Goal: Find specific page/section: Find specific page/section

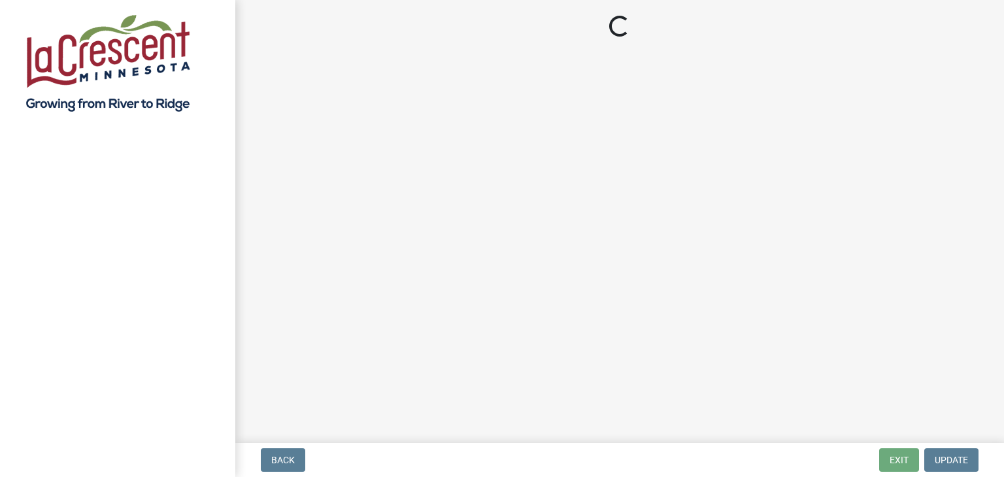
select select "3: 3"
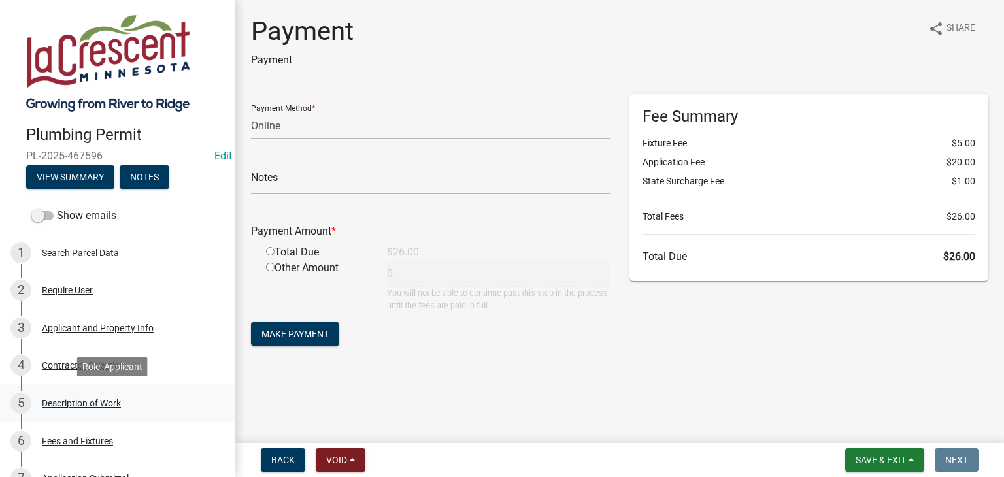
click at [69, 401] on div "Description of Work" at bounding box center [81, 403] width 79 height 9
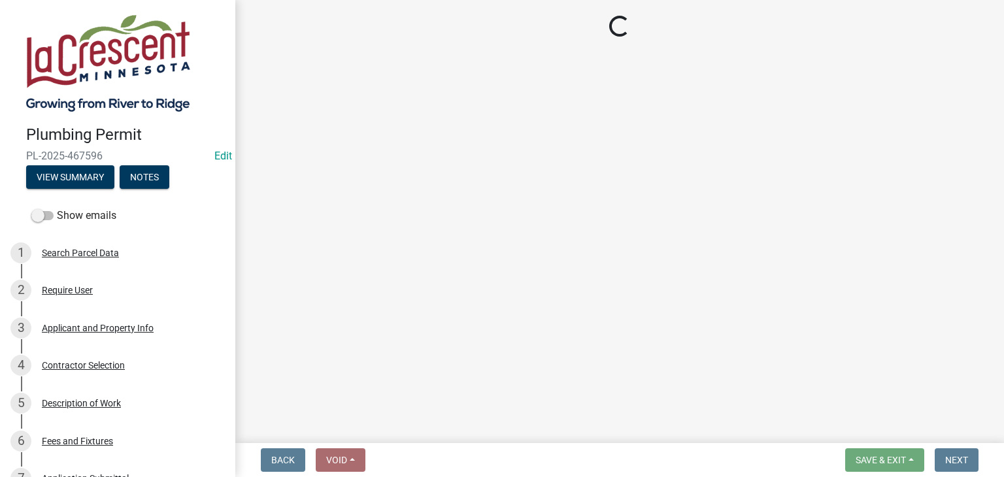
select select "59bf33d4-9d5c-4e7c-8b9a-7c1b13f00426"
select select "28f4028a-693d-415b-8130-38cfe69d94b3"
select select "4af7cc83-1d25-4c0b-a329-4ae30bd591bb"
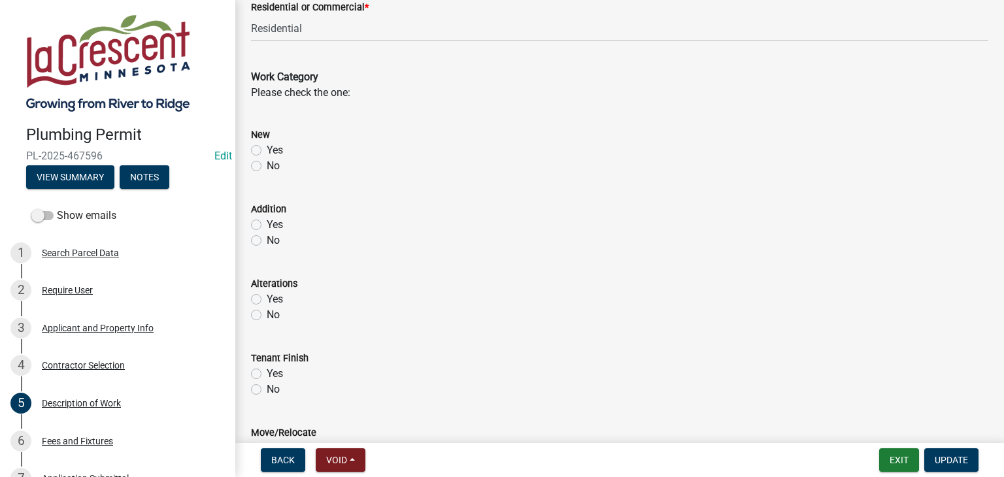
scroll to position [392, 0]
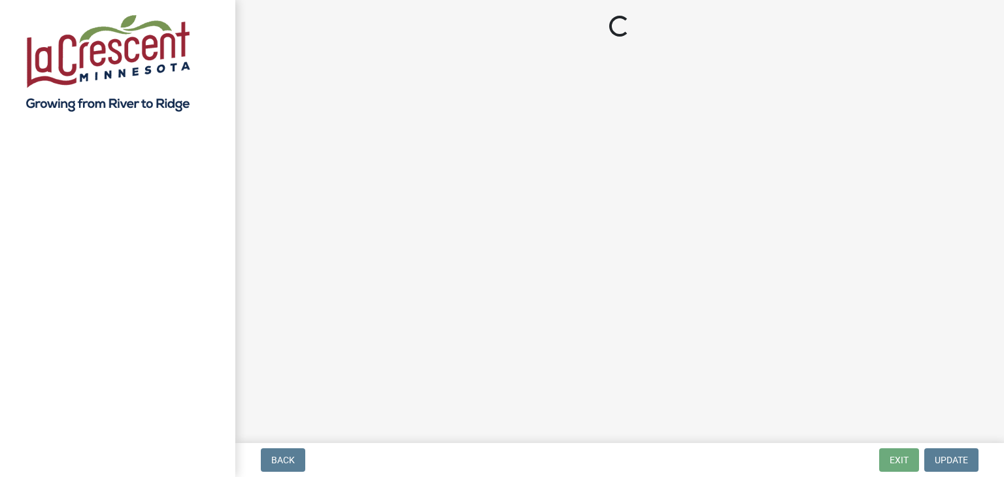
select select "3: 3"
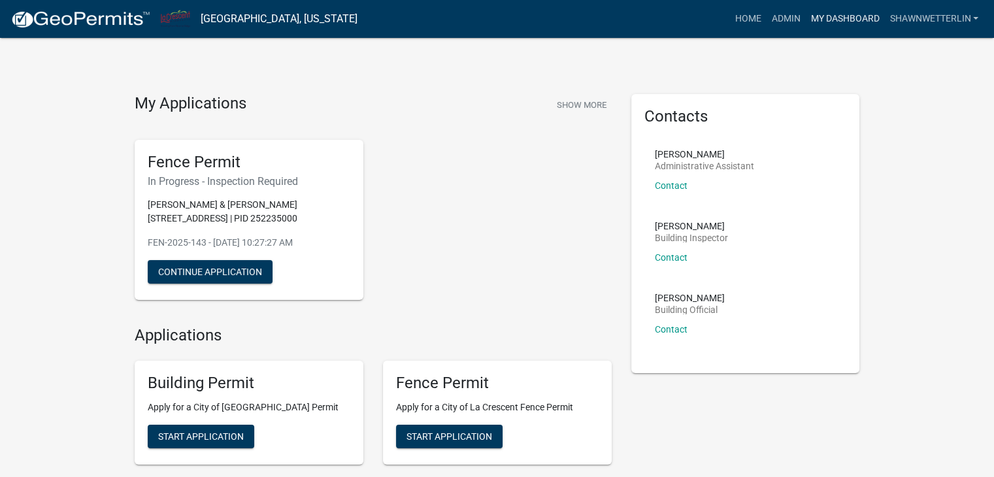
click at [827, 21] on link "My Dashboard" at bounding box center [844, 19] width 79 height 25
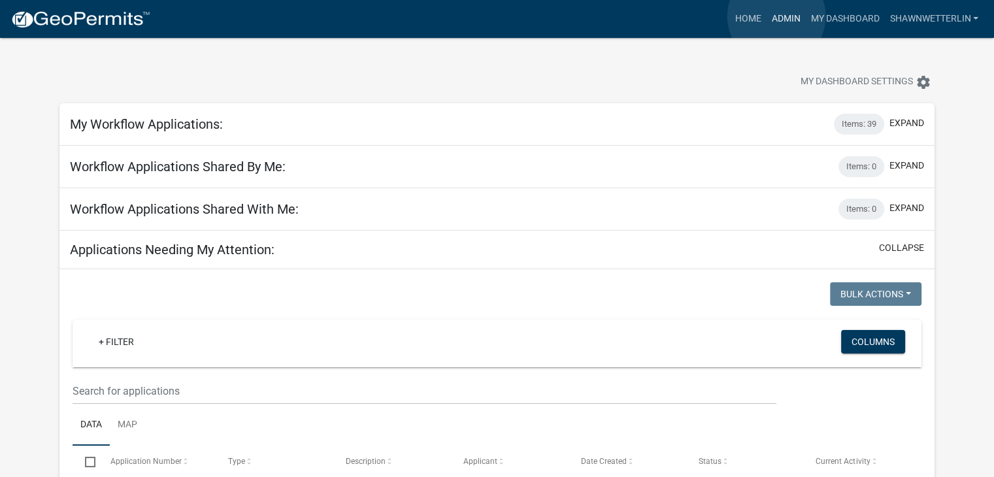
click at [776, 16] on link "Admin" at bounding box center [785, 19] width 39 height 25
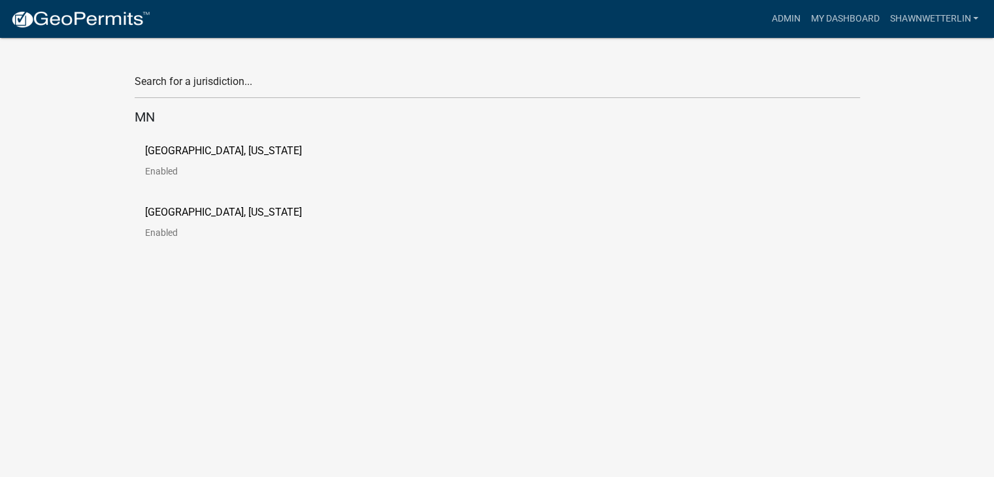
click at [251, 152] on p "City of La Crescent, Minnesota" at bounding box center [223, 151] width 157 height 10
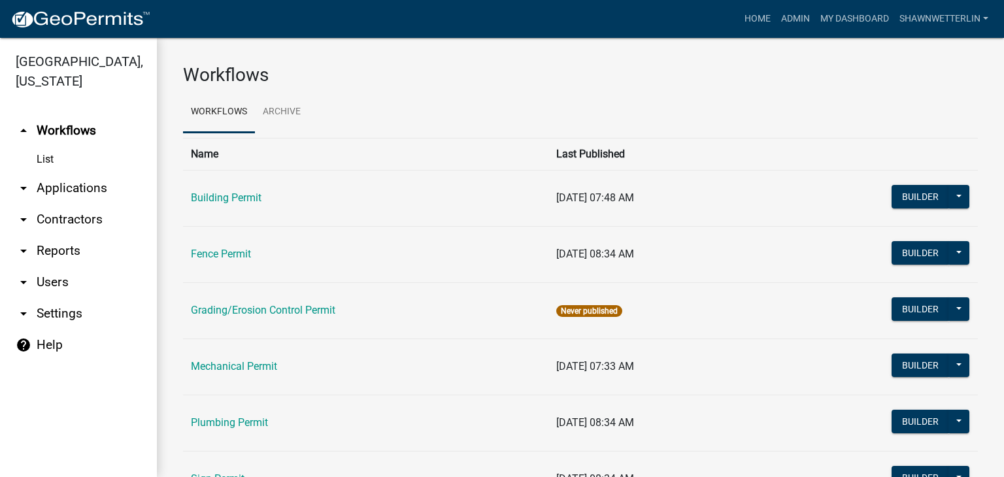
click at [59, 186] on link "arrow_drop_down Applications" at bounding box center [78, 187] width 157 height 31
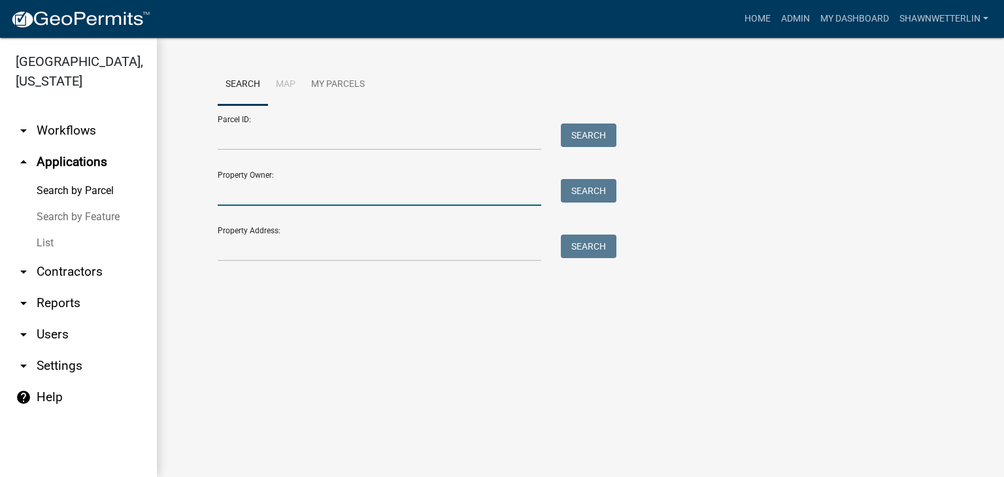
click at [246, 199] on input "Property Owner:" at bounding box center [379, 192] width 323 height 27
paste input "Sperbeck"
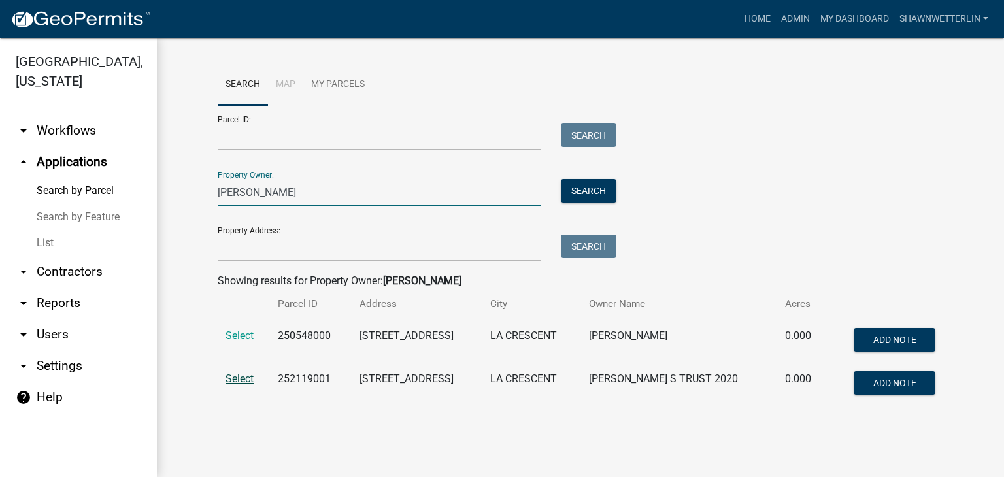
type input "Sperbeck"
click at [237, 378] on span "Select" at bounding box center [239, 378] width 28 height 12
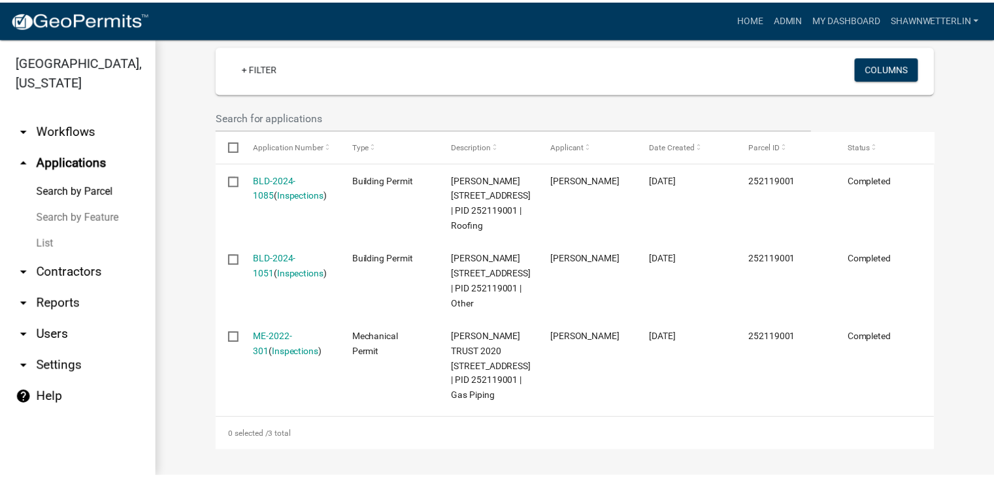
scroll to position [388, 0]
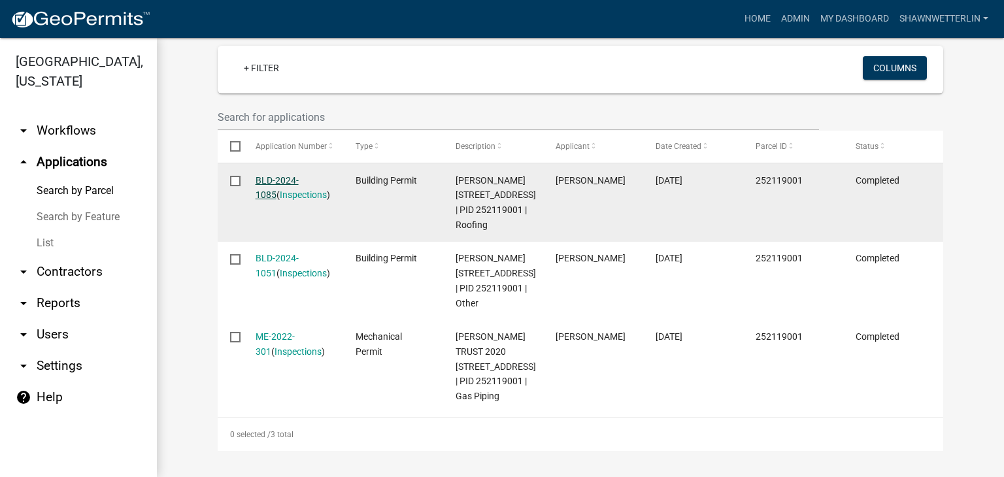
click at [285, 175] on link "BLD-2024-1085" at bounding box center [276, 187] width 43 height 25
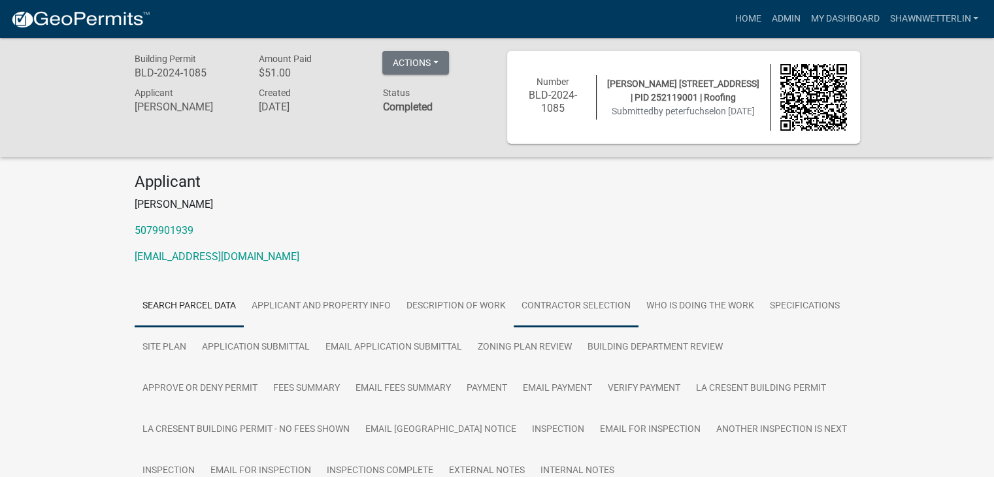
click at [556, 301] on link "Contractor Selection" at bounding box center [576, 307] width 125 height 42
click at [557, 310] on link "Contractor Selection" at bounding box center [576, 307] width 125 height 42
click at [440, 61] on button "Actions" at bounding box center [415, 63] width 67 height 24
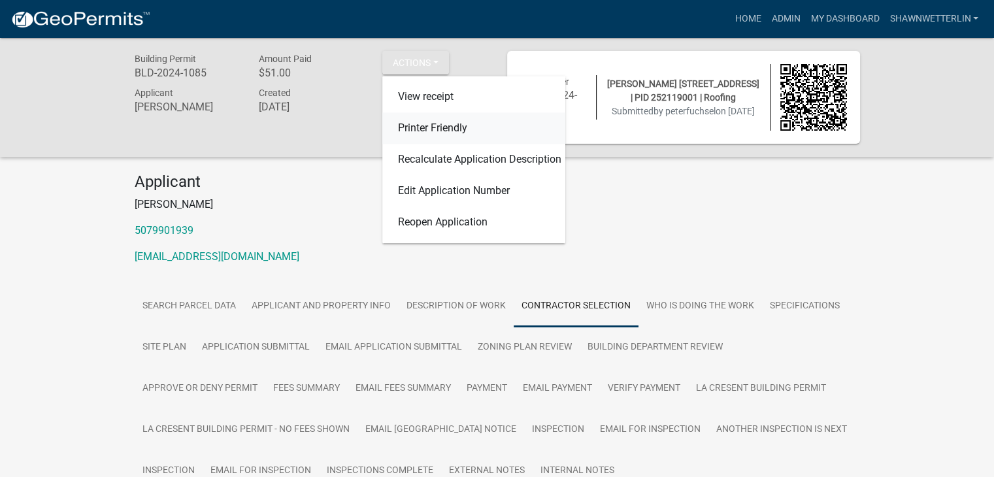
click at [437, 125] on link "Printer Friendly" at bounding box center [473, 128] width 183 height 31
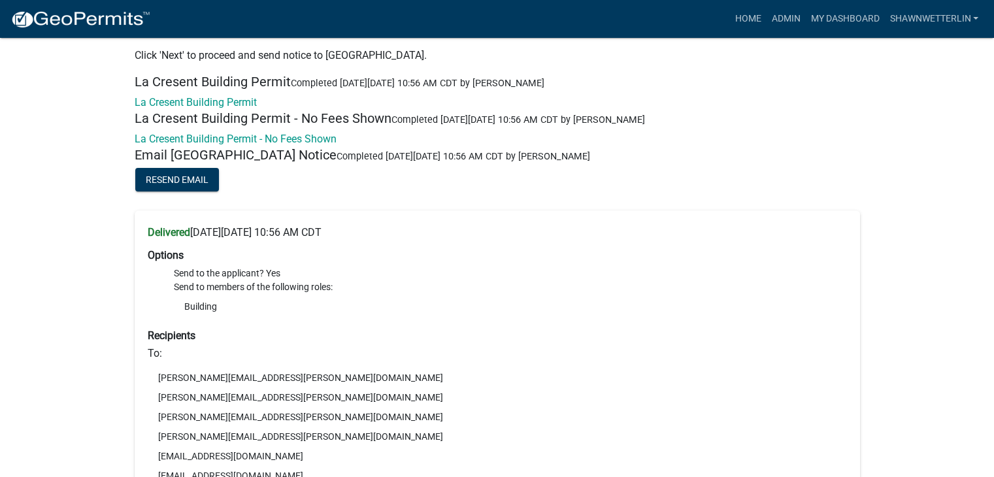
scroll to position [10232, 0]
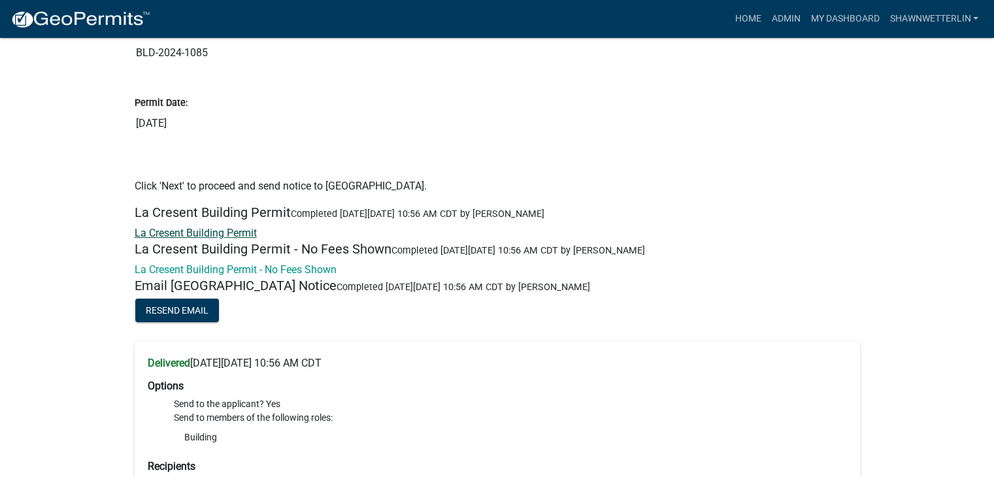
click at [177, 227] on link "La Cresent Building Permit" at bounding box center [196, 233] width 122 height 12
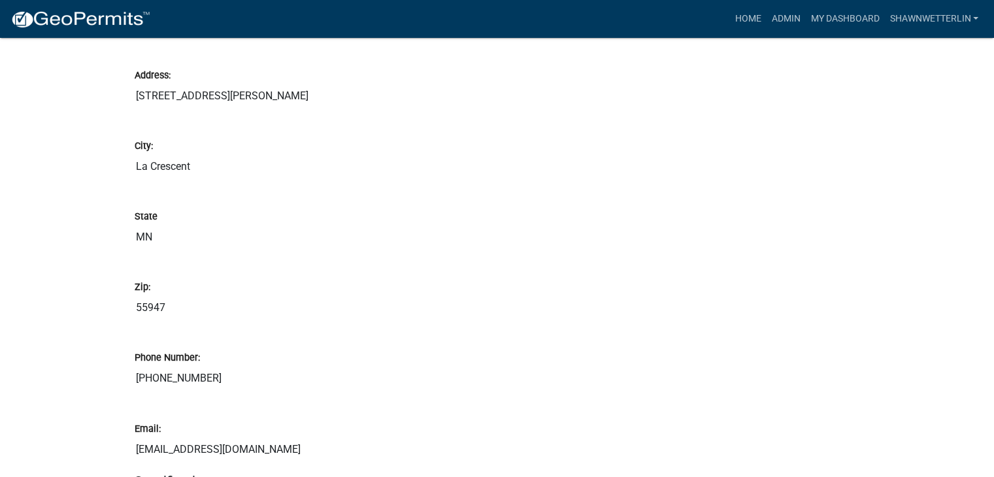
scroll to position [1803, 0]
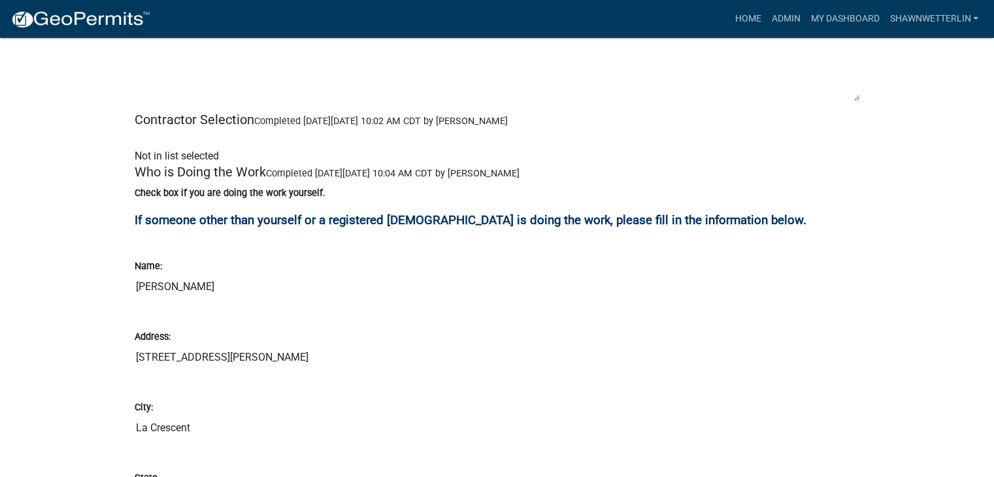
drag, startPoint x: 197, startPoint y: 287, endPoint x: 133, endPoint y: 283, distance: 64.2
click at [135, 283] on input "Peter Fuchsel" at bounding box center [497, 287] width 725 height 26
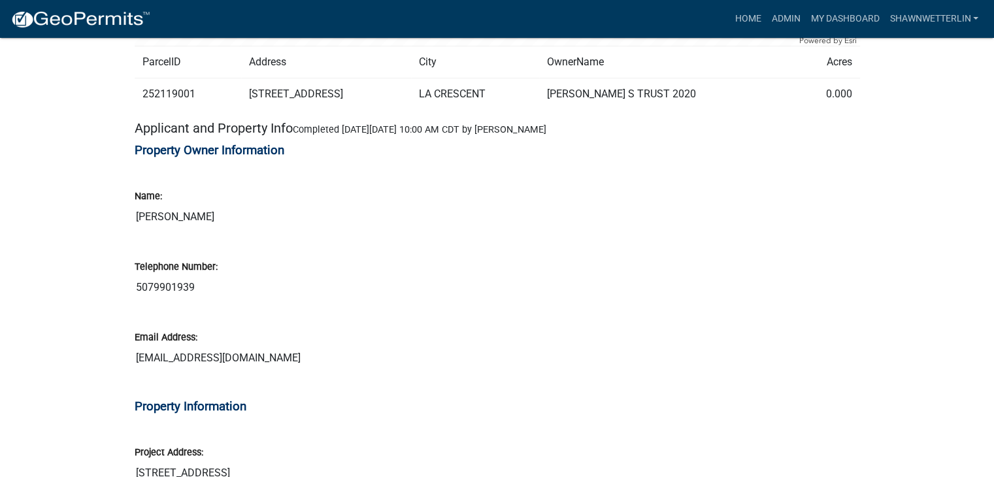
scroll to position [562, 0]
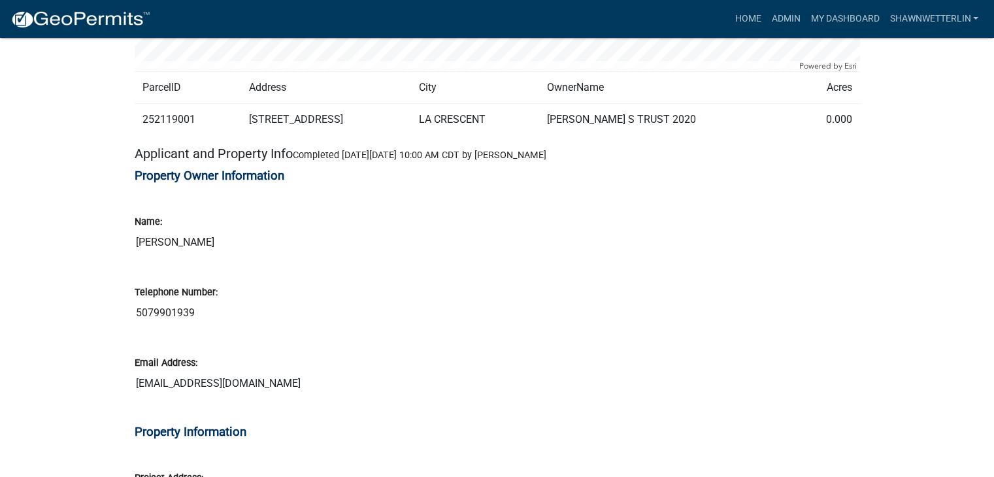
drag, startPoint x: 238, startPoint y: 384, endPoint x: 134, endPoint y: 387, distance: 104.0
click at [135, 387] on input "pdfuchsel@msn.com" at bounding box center [497, 383] width 725 height 26
drag, startPoint x: 195, startPoint y: 312, endPoint x: 136, endPoint y: 316, distance: 59.6
click at [136, 316] on input "5079901939" at bounding box center [497, 313] width 725 height 26
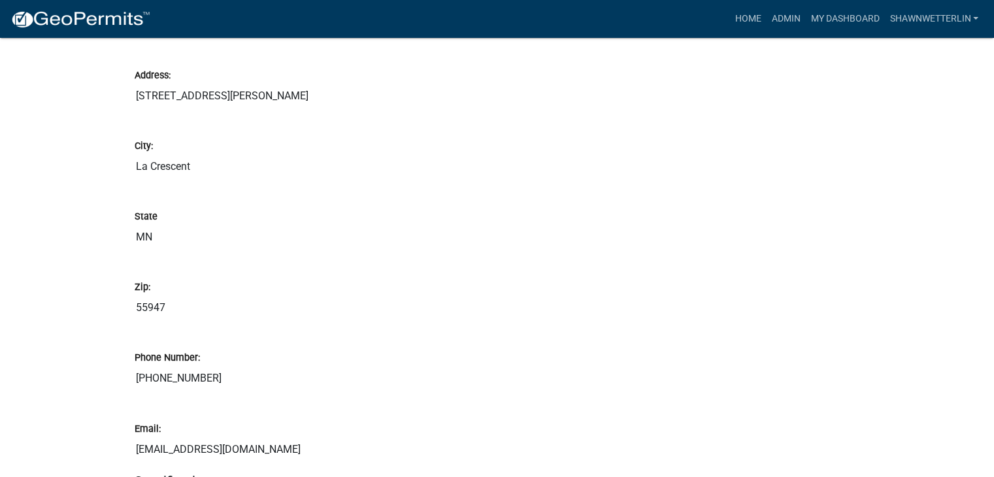
scroll to position [1999, 0]
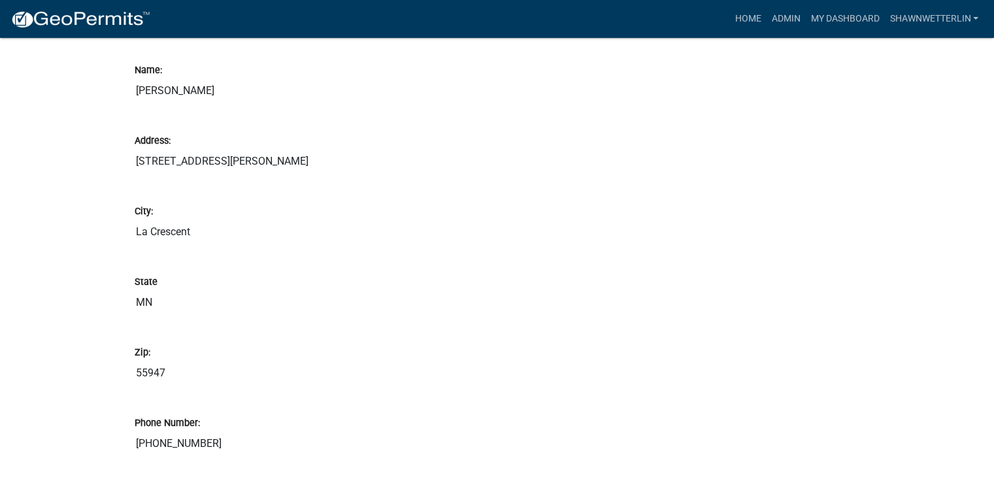
drag, startPoint x: 203, startPoint y: 89, endPoint x: 134, endPoint y: 89, distance: 68.6
click at [135, 89] on input "Peter Fuchsel" at bounding box center [497, 91] width 725 height 26
drag, startPoint x: 198, startPoint y: 160, endPoint x: 136, endPoint y: 160, distance: 62.1
click at [136, 160] on input "750 Selke Rd" at bounding box center [497, 161] width 725 height 26
drag, startPoint x: 196, startPoint y: 231, endPoint x: 134, endPoint y: 232, distance: 62.1
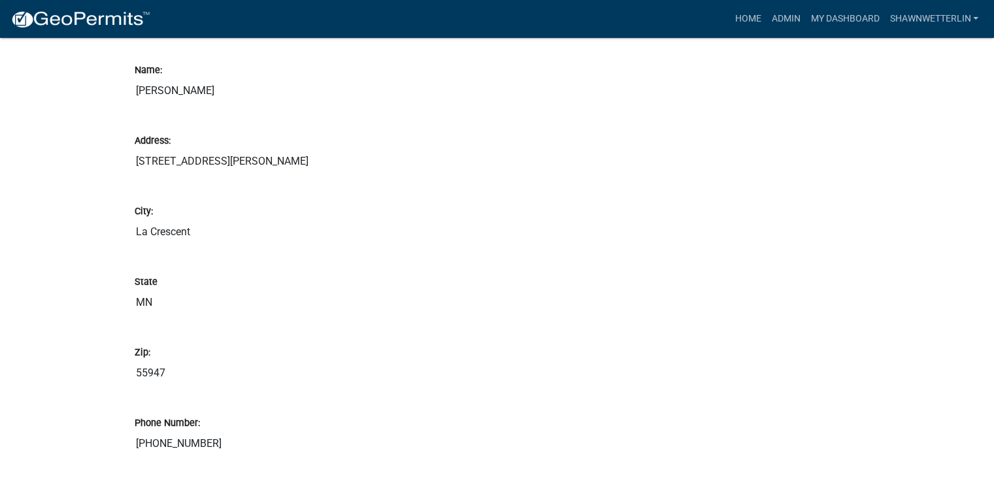
click at [135, 232] on input "La Crescent" at bounding box center [497, 232] width 725 height 26
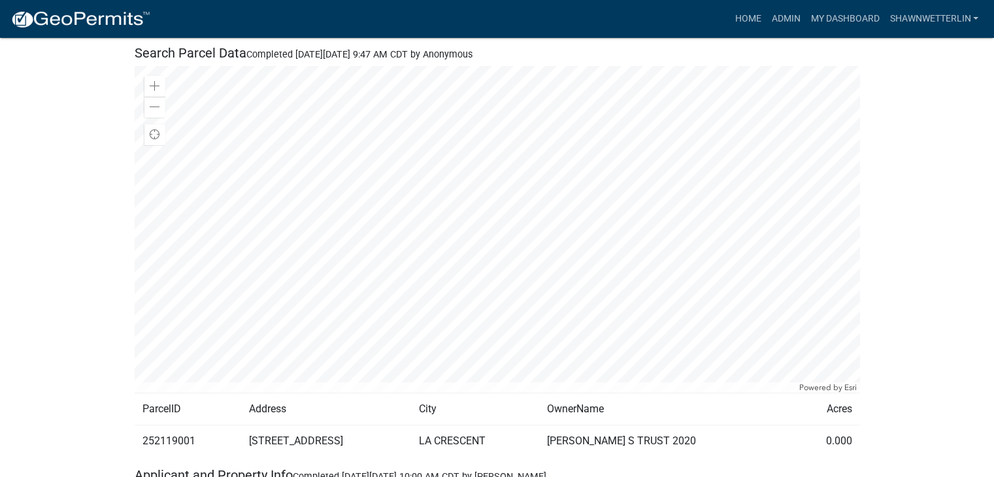
scroll to position [327, 0]
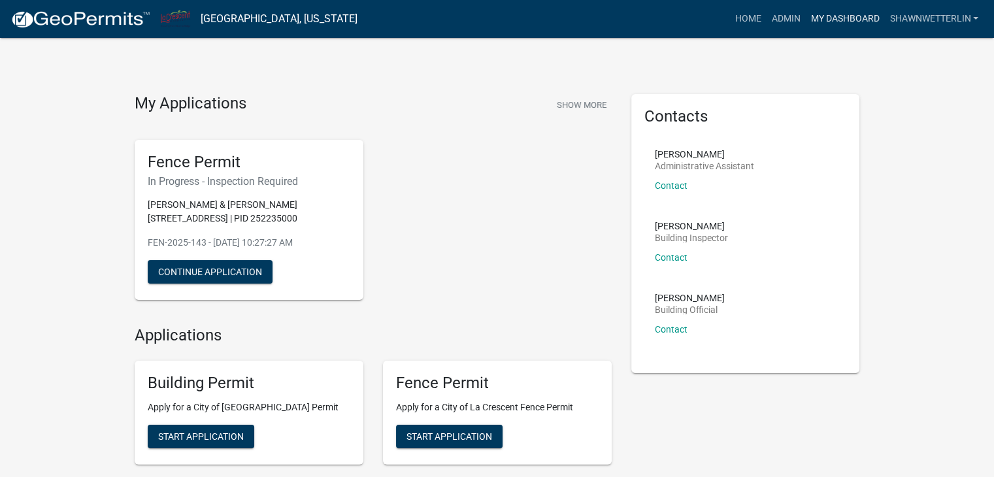
click at [842, 14] on link "My Dashboard" at bounding box center [844, 19] width 79 height 25
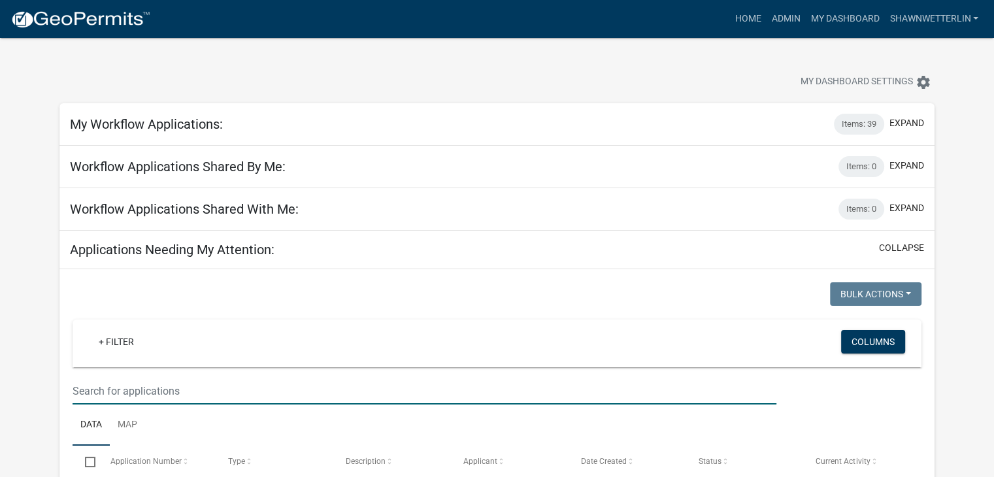
click at [135, 391] on input "text" at bounding box center [425, 391] width 704 height 27
paste input "Mitchell"
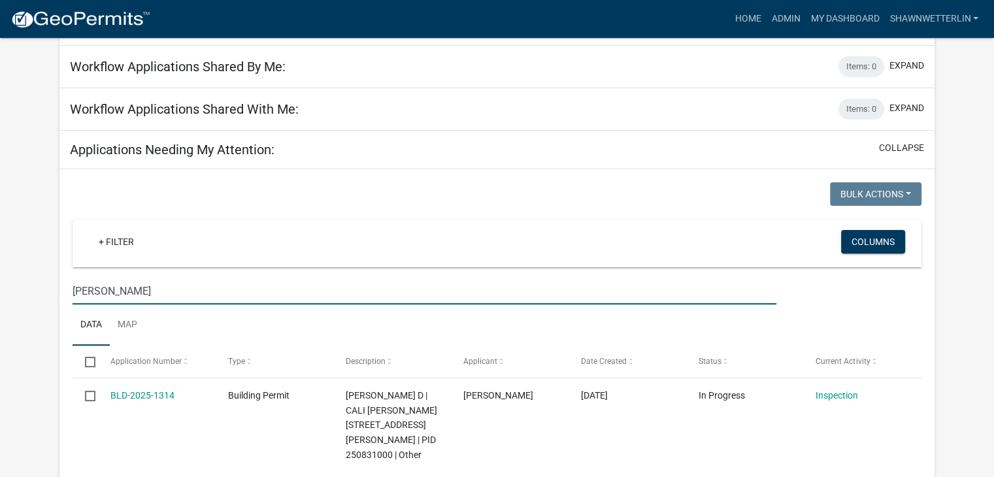
scroll to position [65, 0]
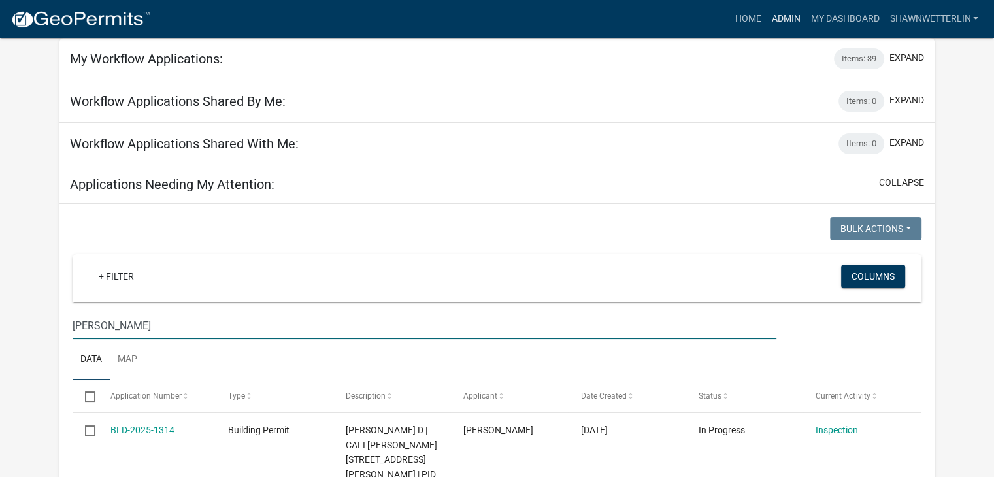
type input "Mitchell"
click at [794, 17] on link "Admin" at bounding box center [785, 19] width 39 height 25
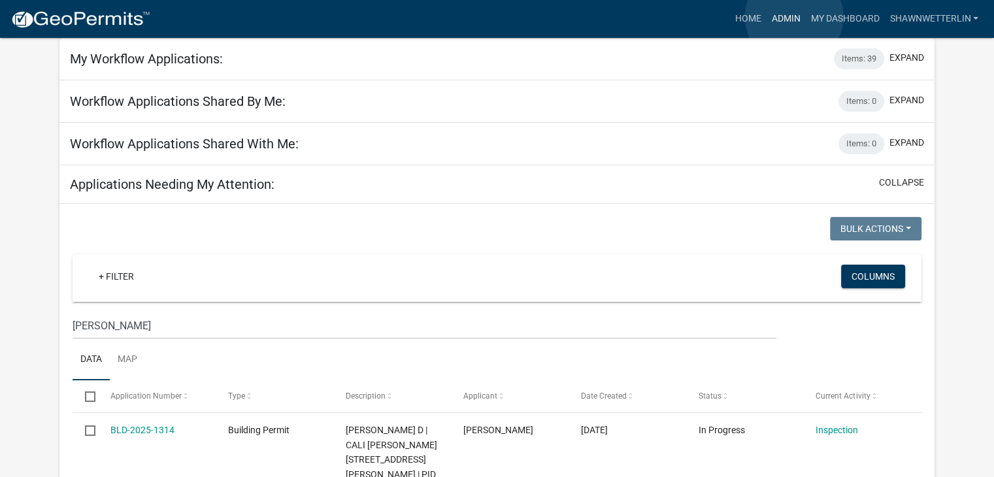
scroll to position [16, 0]
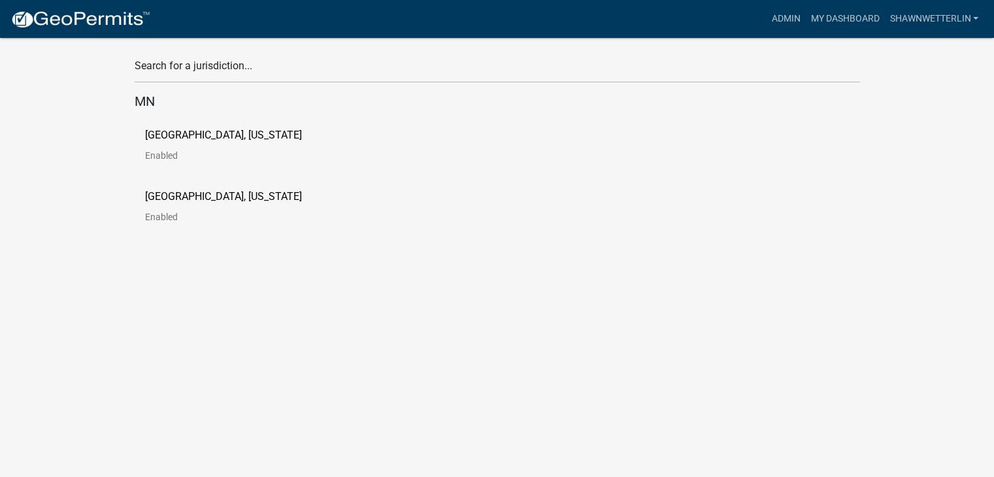
click at [169, 135] on p "City of La Crescent, Minnesota" at bounding box center [223, 135] width 157 height 10
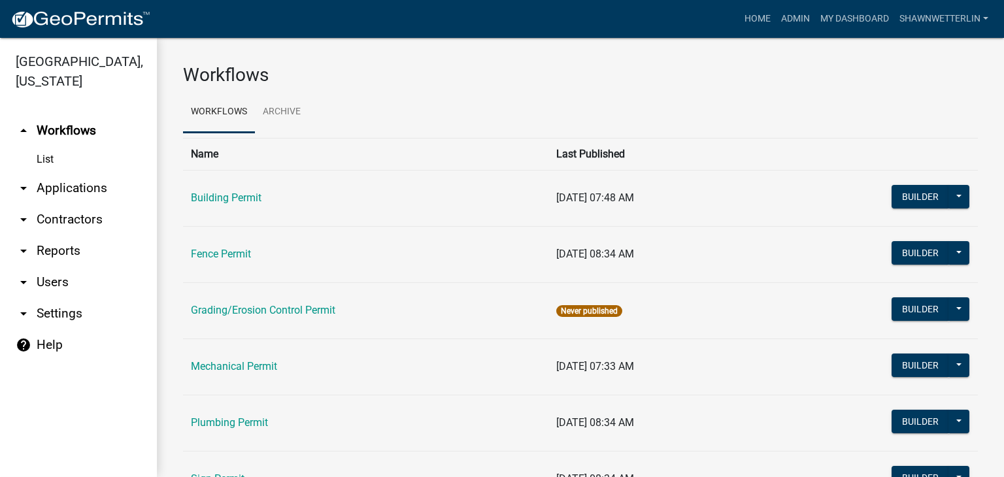
click at [83, 186] on link "arrow_drop_down Applications" at bounding box center [78, 187] width 157 height 31
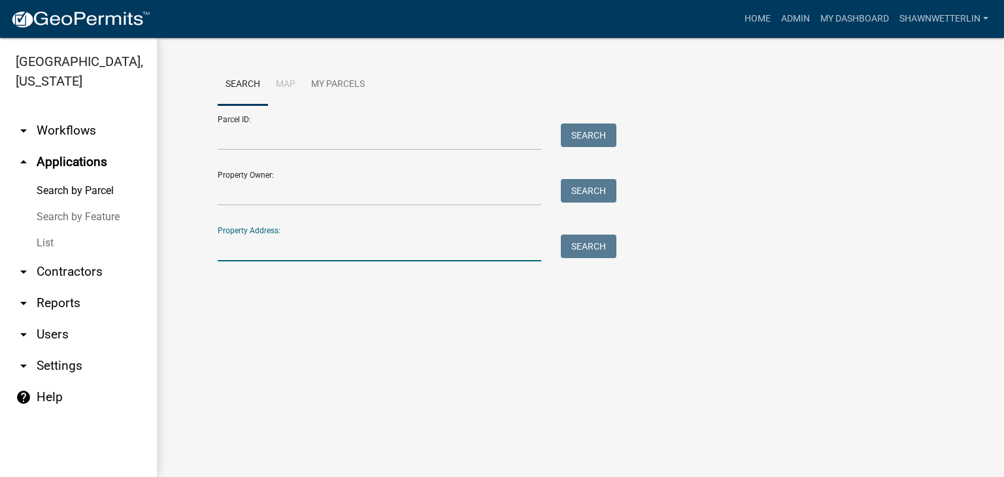
click at [231, 244] on input "Property Address:" at bounding box center [379, 248] width 323 height 27
click at [238, 199] on input "Property Owner:" at bounding box center [379, 192] width 323 height 27
paste input "Mitchell"
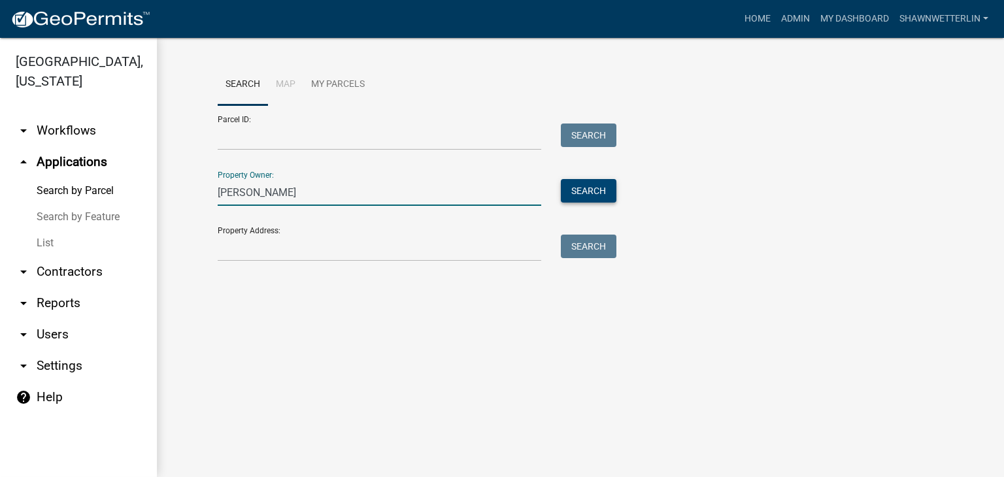
type input "Mitchell"
click at [574, 191] on button "Search" at bounding box center [589, 191] width 56 height 24
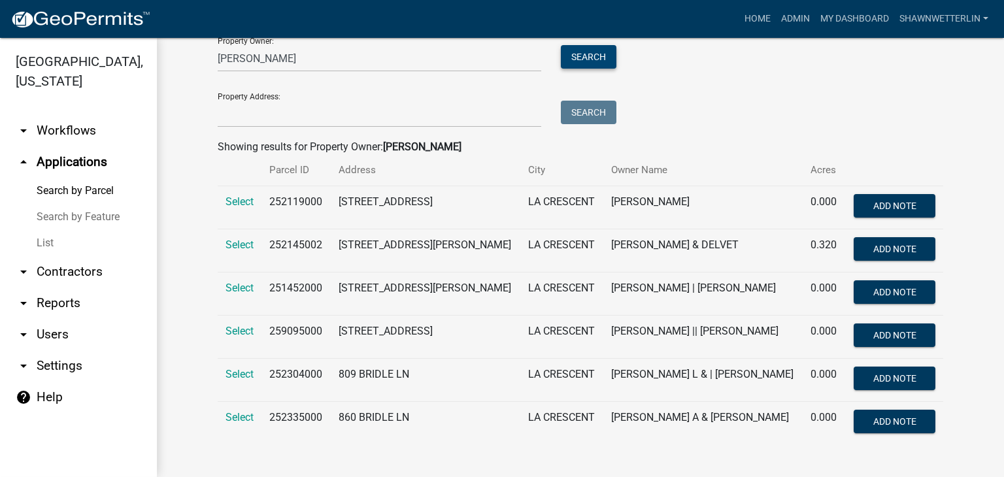
scroll to position [137, 0]
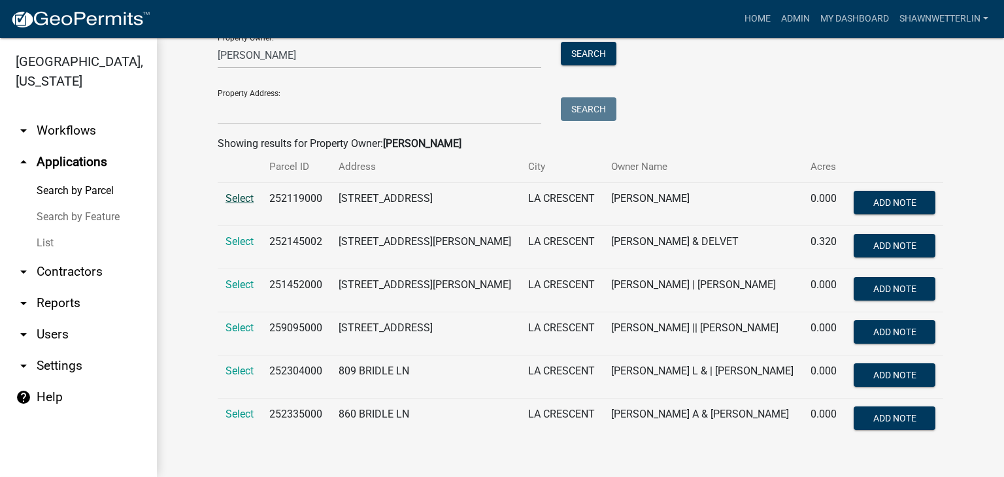
click at [229, 193] on span "Select" at bounding box center [239, 198] width 28 height 12
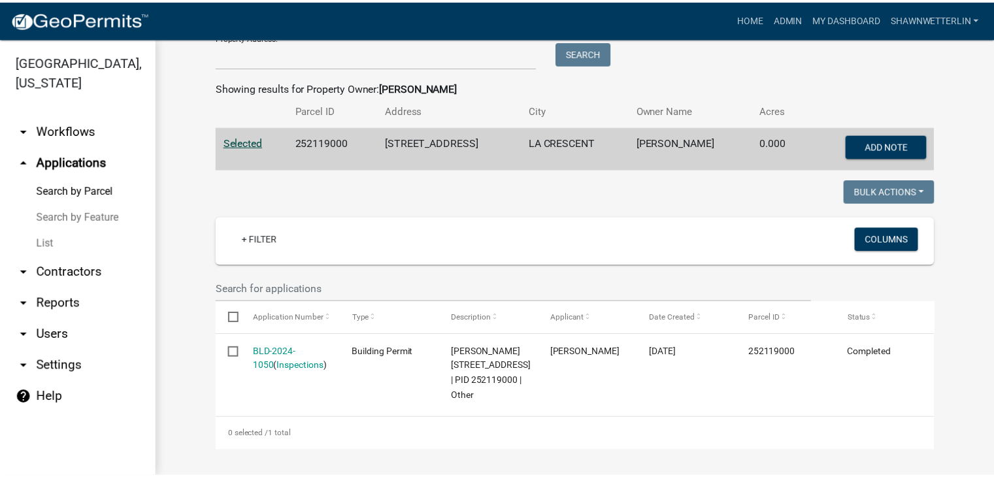
scroll to position [222, 0]
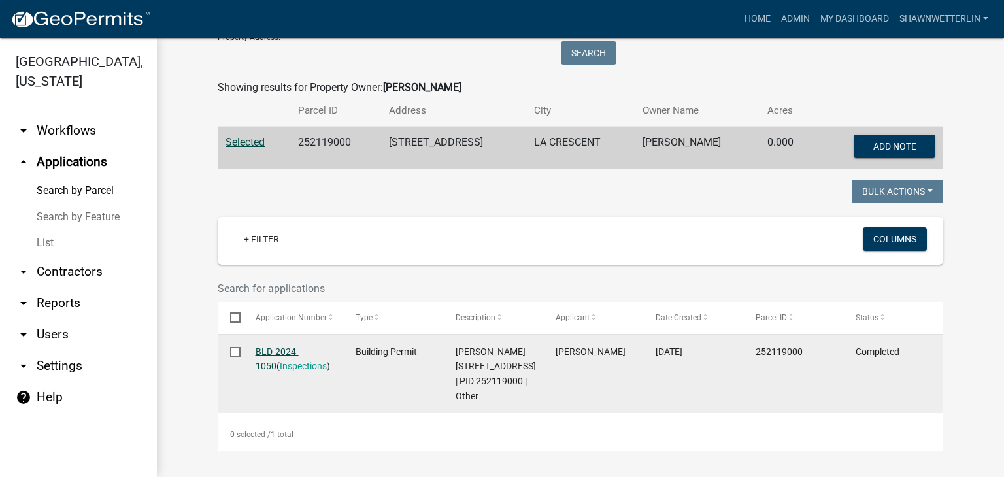
click at [276, 346] on link "BLD-2024-1050" at bounding box center [276, 358] width 43 height 25
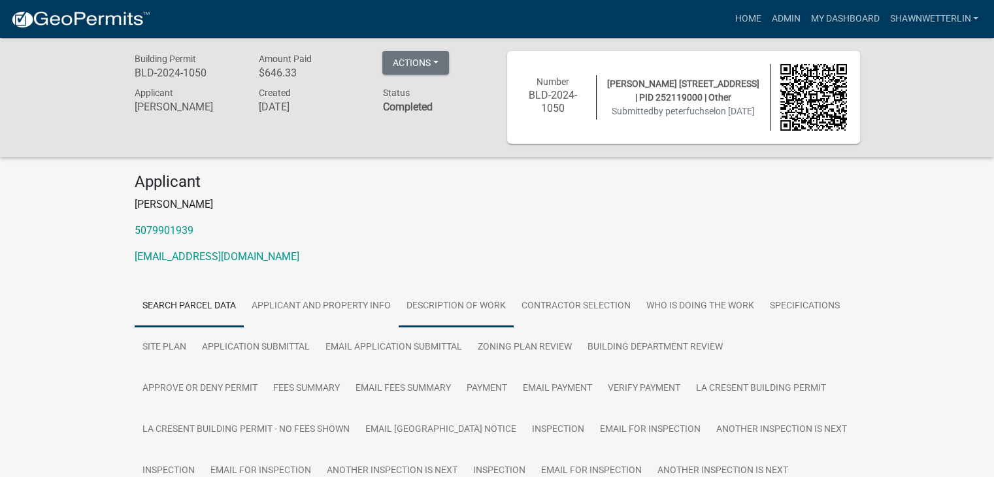
click at [491, 303] on link "Description of Work" at bounding box center [456, 307] width 115 height 42
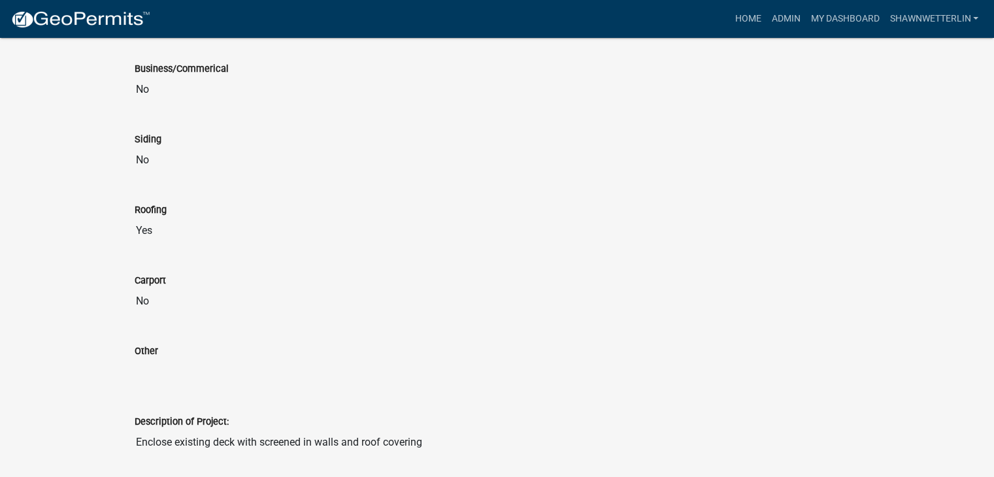
scroll to position [1045, 0]
